Goal: Navigation & Orientation: Find specific page/section

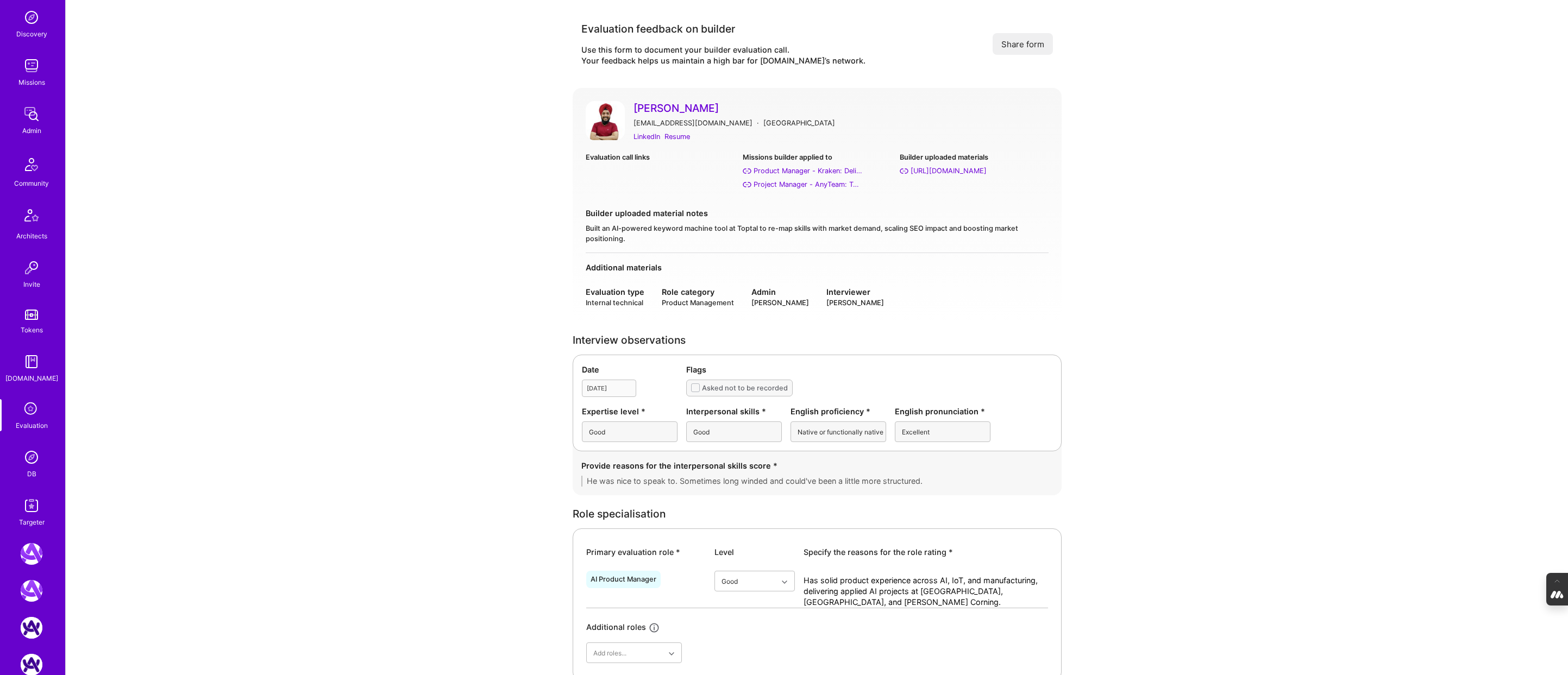
scroll to position [109, 0]
click at [32, 473] on div "DB" at bounding box center [32, 472] width 9 height 12
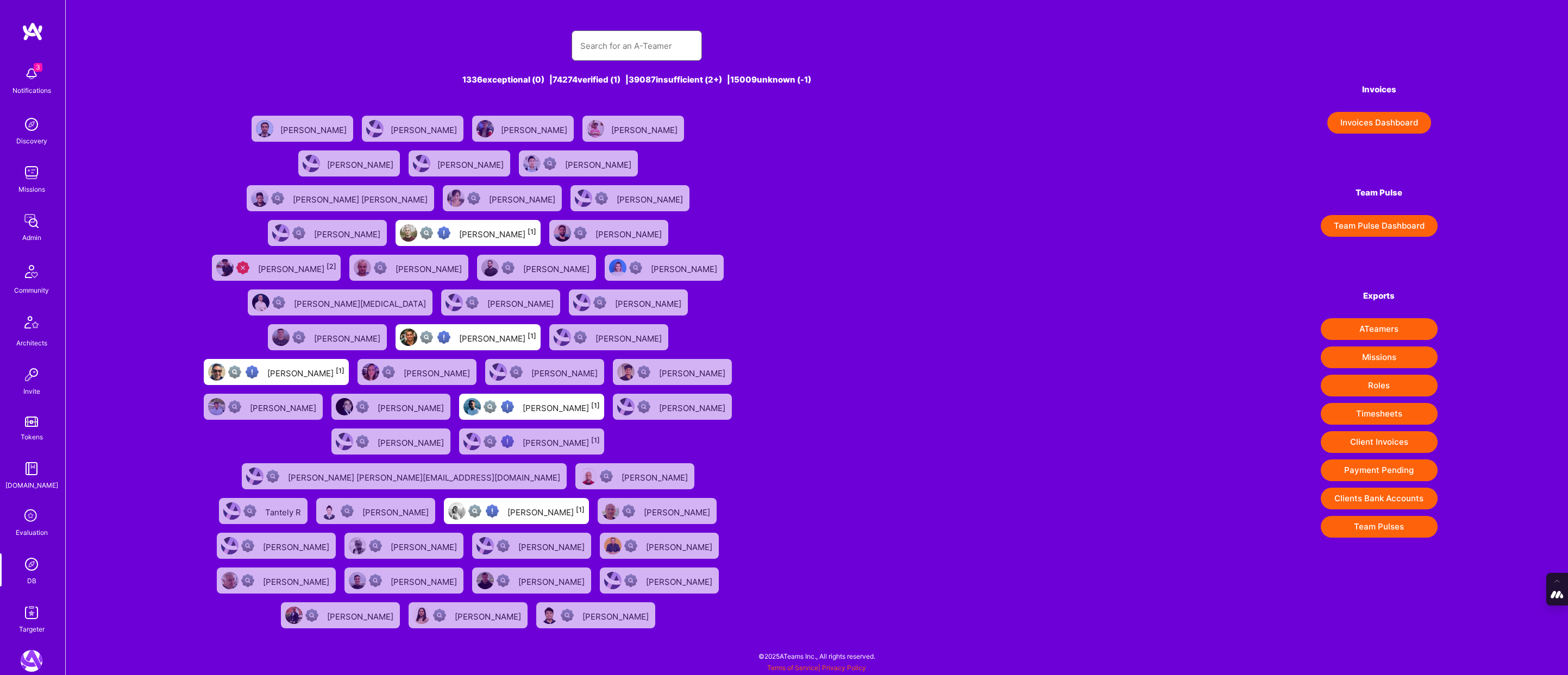
click at [614, 49] on input "text" at bounding box center [636, 46] width 113 height 28
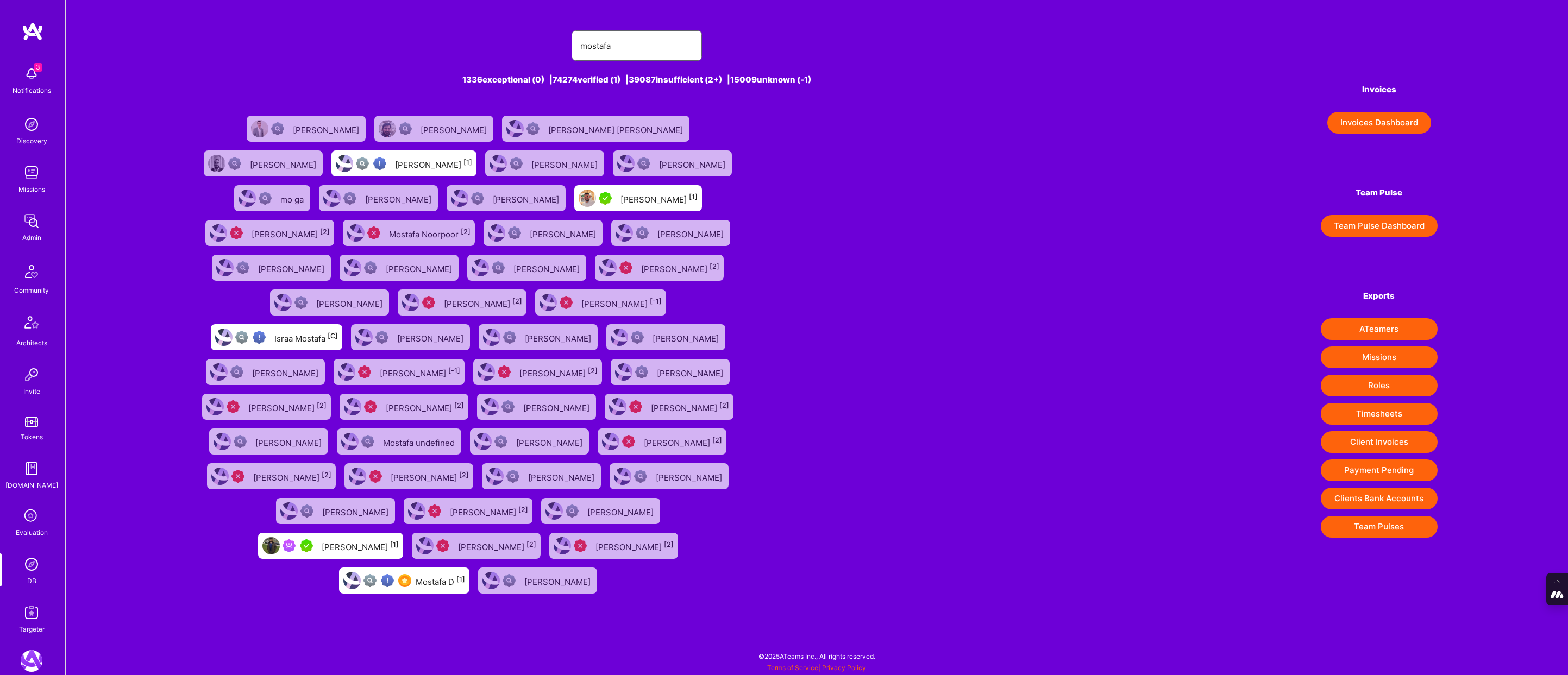
type input "mostafa dare"
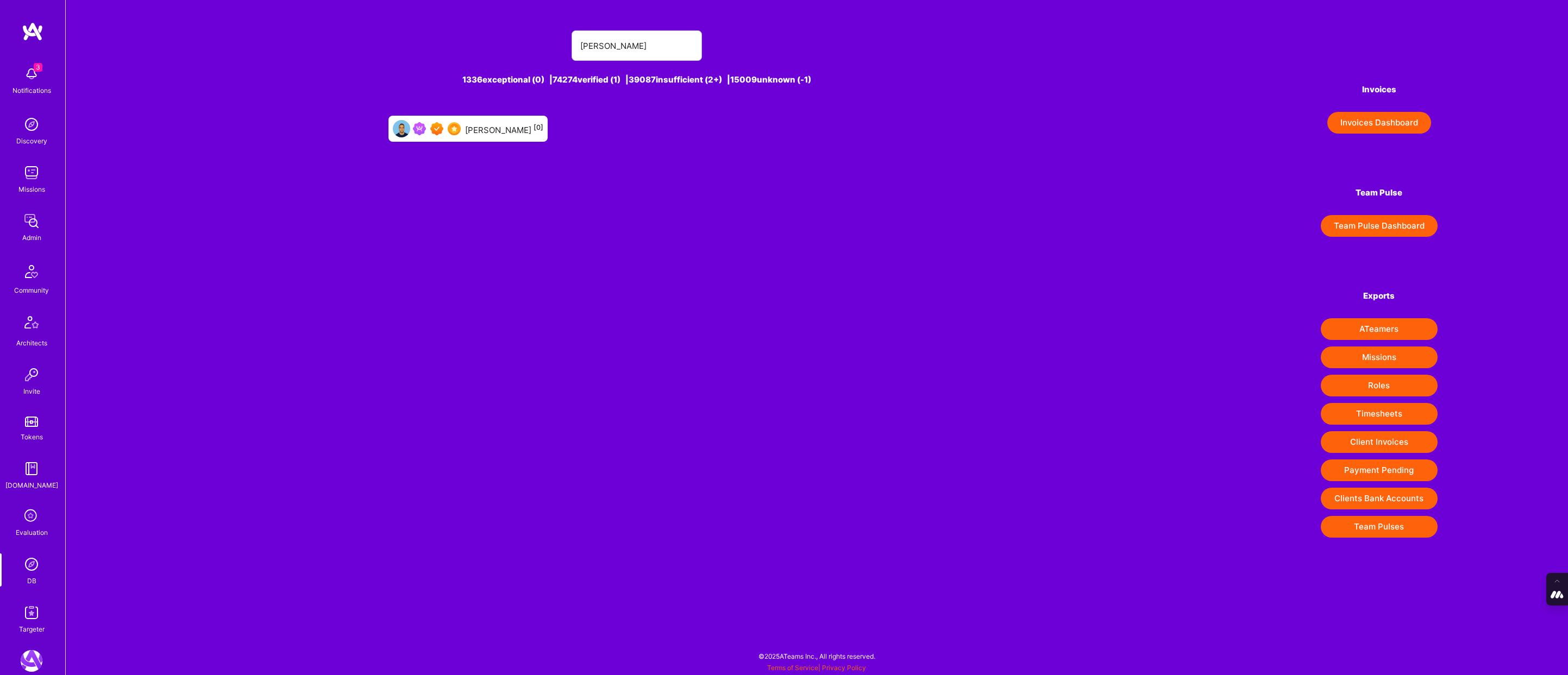
click at [514, 132] on div "Mostafa Darehzereshki [0]" at bounding box center [504, 129] width 78 height 14
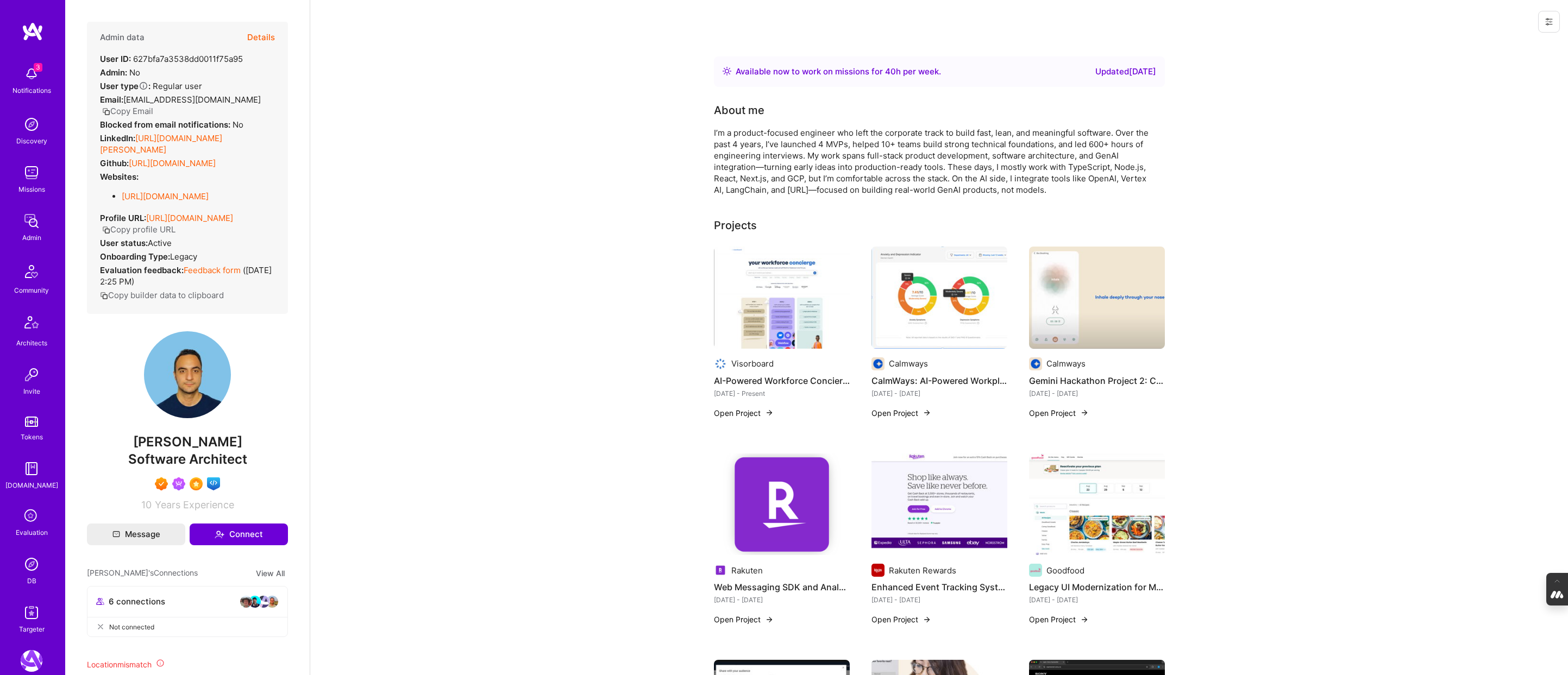
click at [1553, 16] on button at bounding box center [1549, 22] width 22 height 22
click at [1497, 45] on button "Login as Mostafa" at bounding box center [1510, 46] width 101 height 28
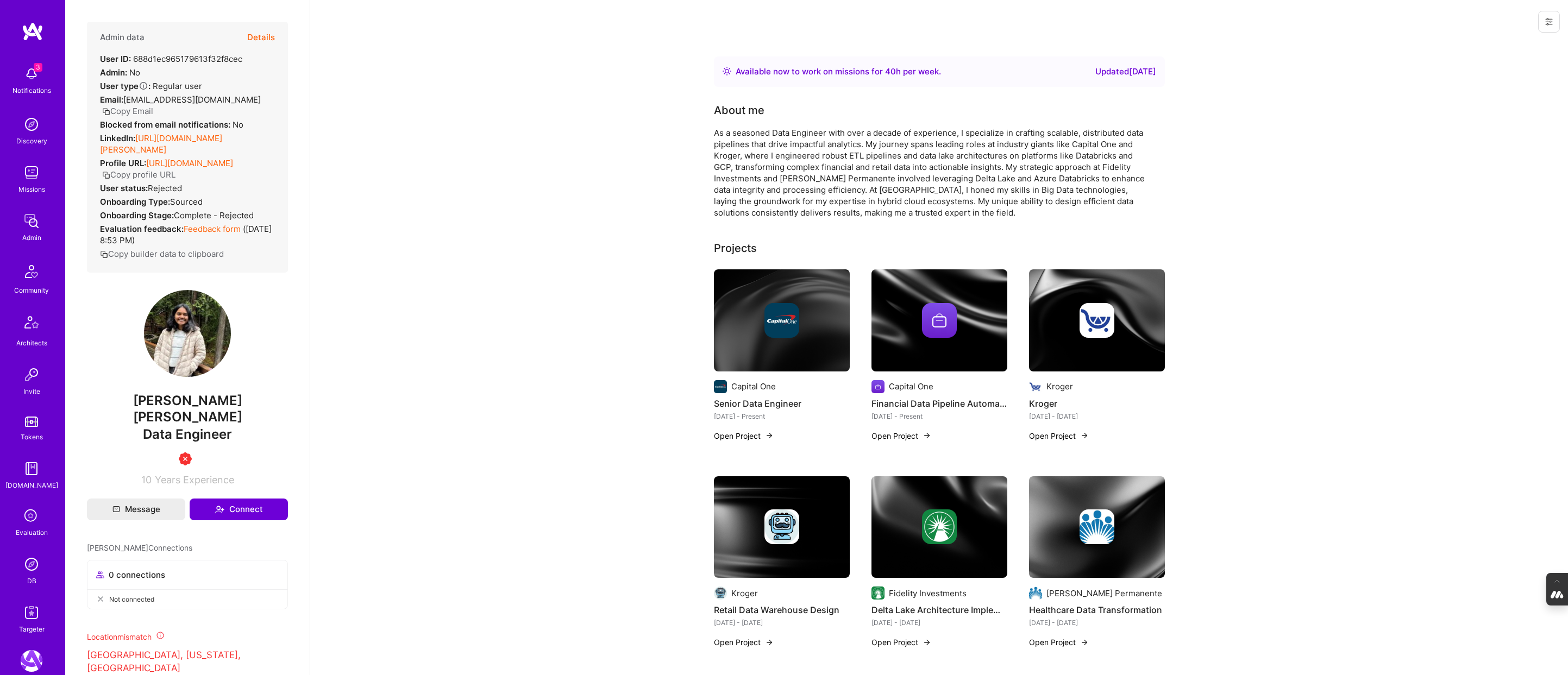
scroll to position [309, 0]
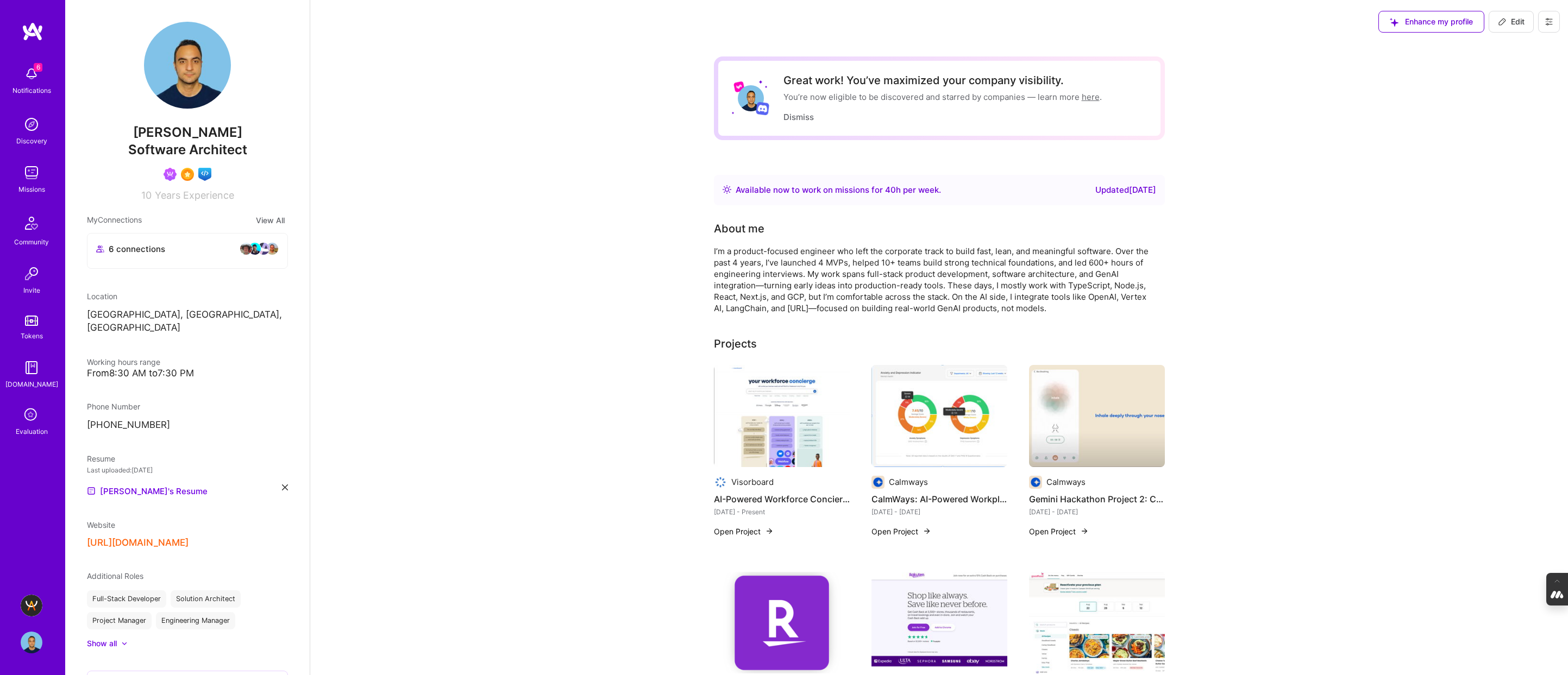
click at [26, 426] on div "Evaluation" at bounding box center [32, 431] width 32 height 12
